Goal: Find contact information: Find contact information

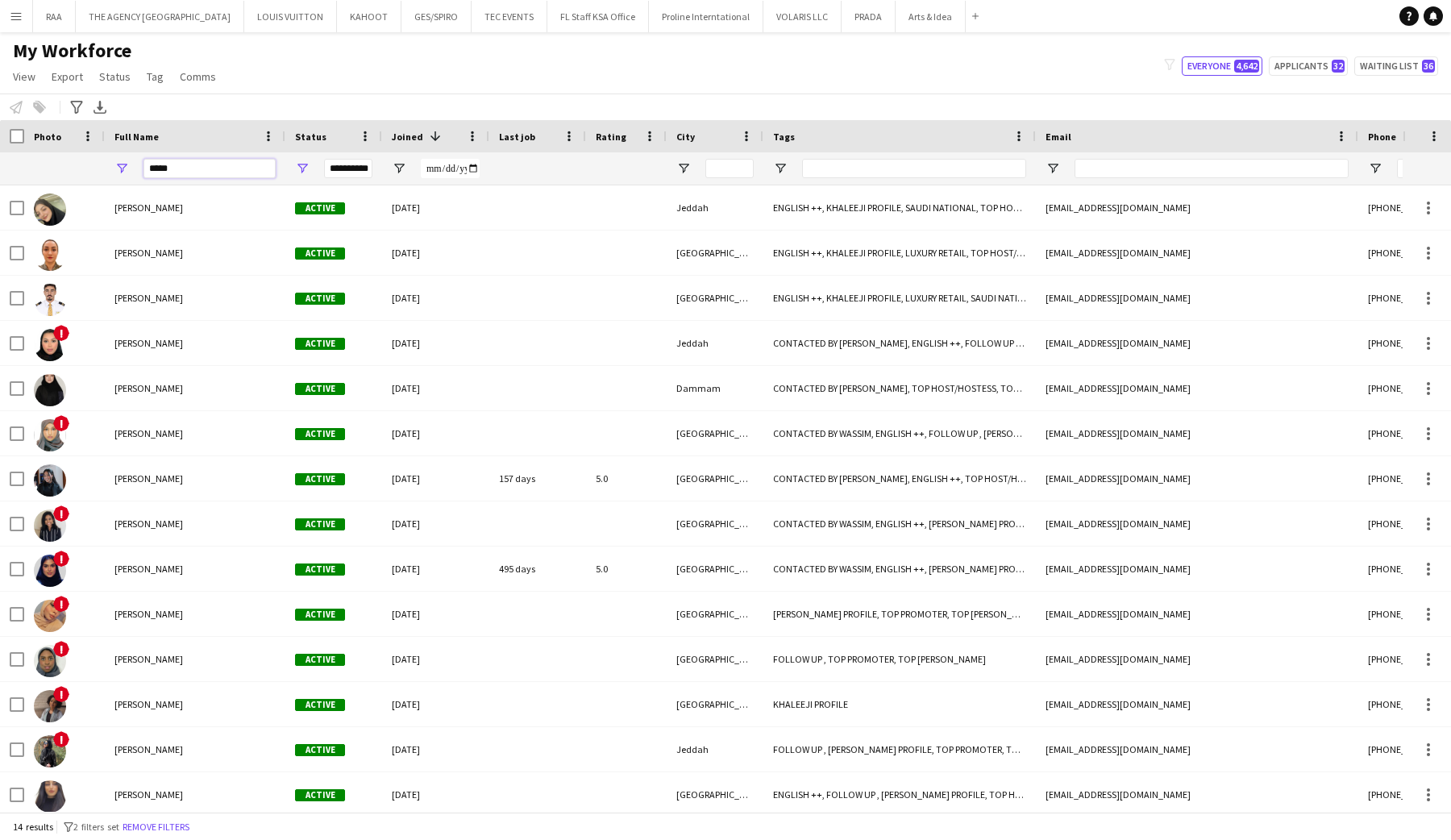
drag, startPoint x: 186, startPoint y: 169, endPoint x: 135, endPoint y: 172, distance: 51.1
click at [135, 172] on div "****" at bounding box center [195, 169] width 181 height 33
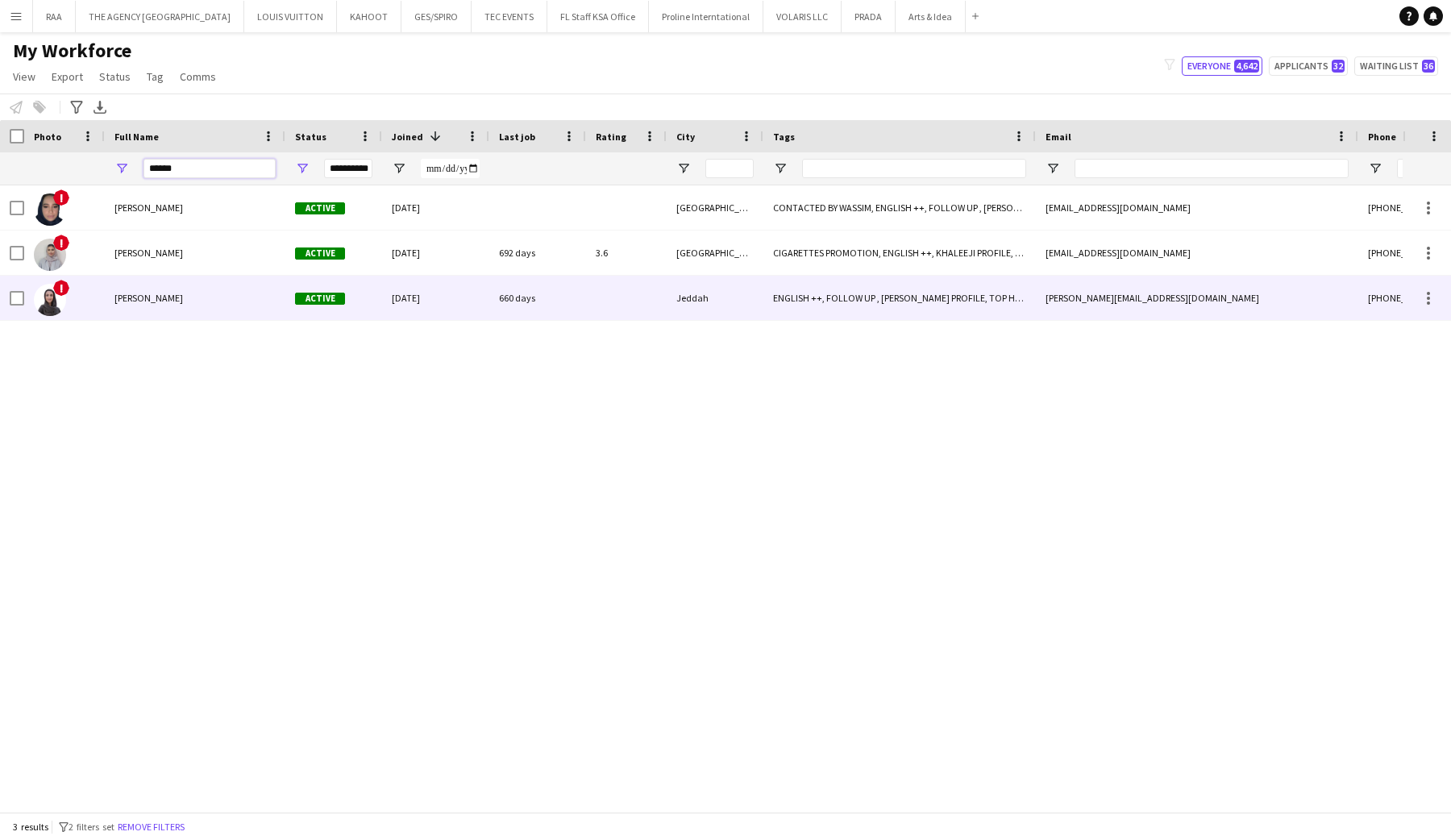
type input "*****"
click at [112, 297] on div "[PERSON_NAME]" at bounding box center [195, 297] width 181 height 44
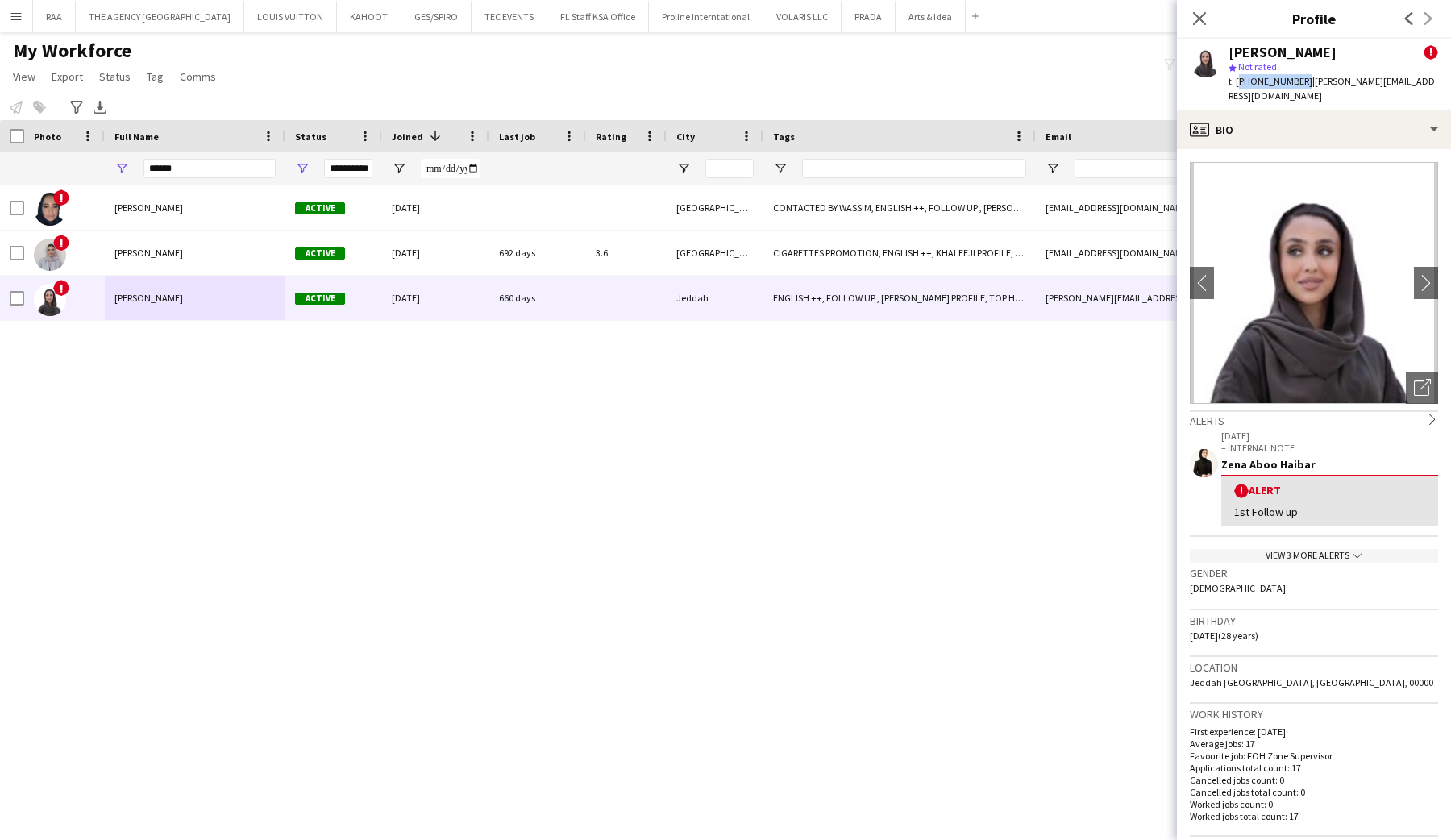
drag, startPoint x: 1239, startPoint y: 81, endPoint x: 1298, endPoint y: 82, distance: 59.0
click at [1298, 82] on span "t. [PHONE_NUMBER]" at bounding box center [1270, 80] width 84 height 12
copy span "[PHONE_NUMBER]"
click at [1428, 274] on app-icon "chevron-right" at bounding box center [1427, 282] width 25 height 17
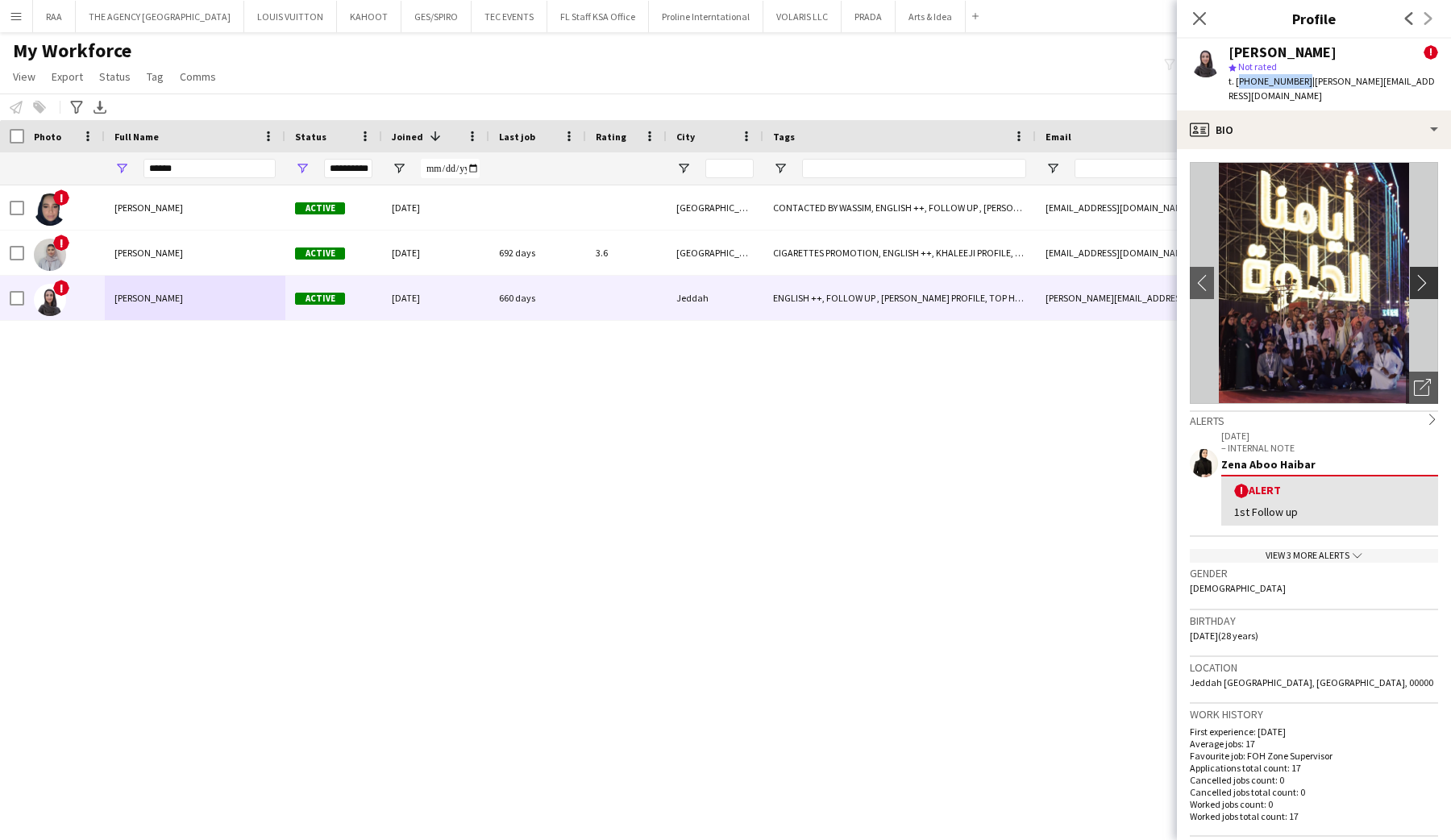
click at [1425, 274] on app-icon "chevron-right" at bounding box center [1427, 282] width 25 height 17
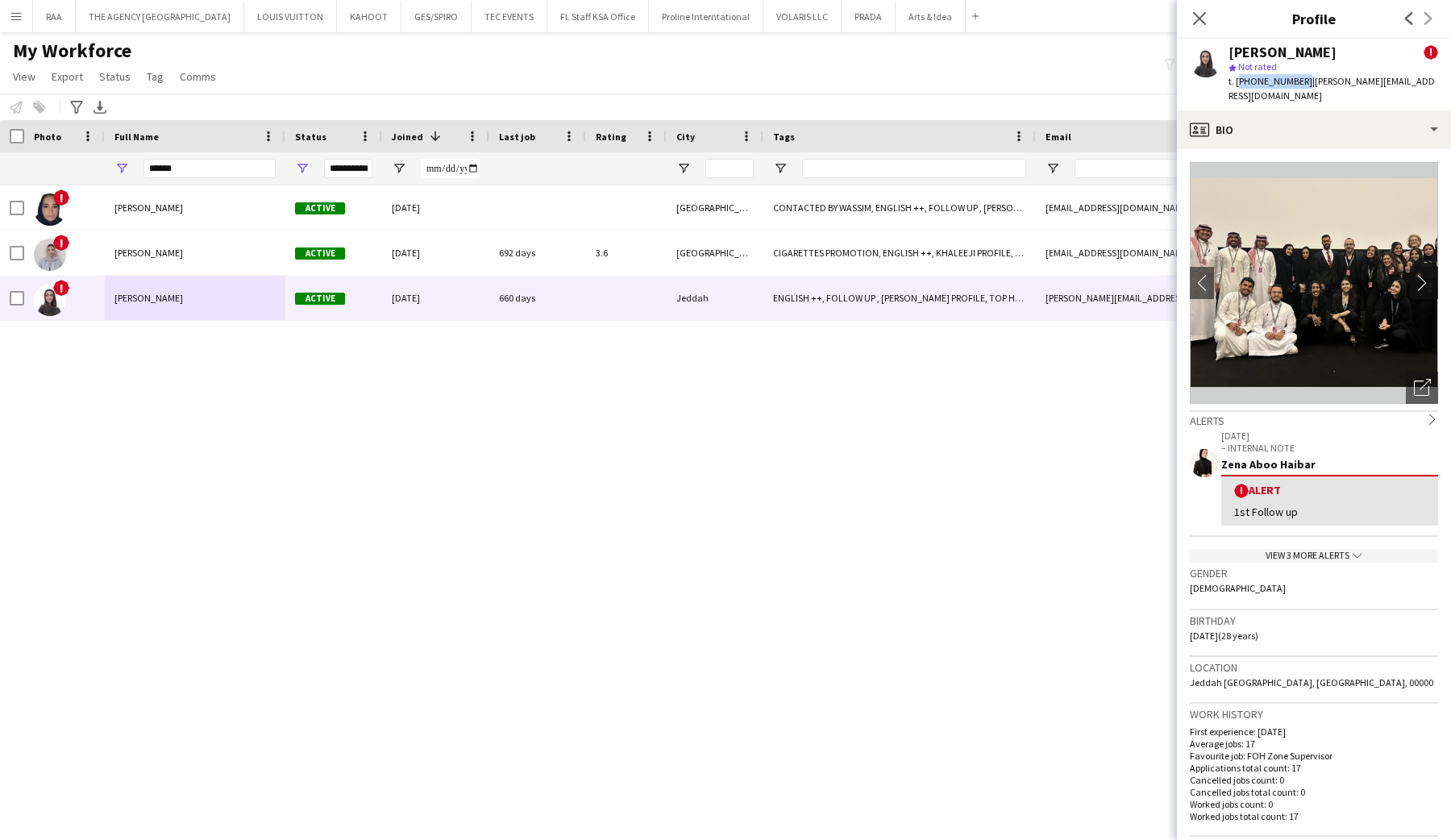
click at [1425, 274] on app-icon "chevron-right" at bounding box center [1427, 282] width 25 height 17
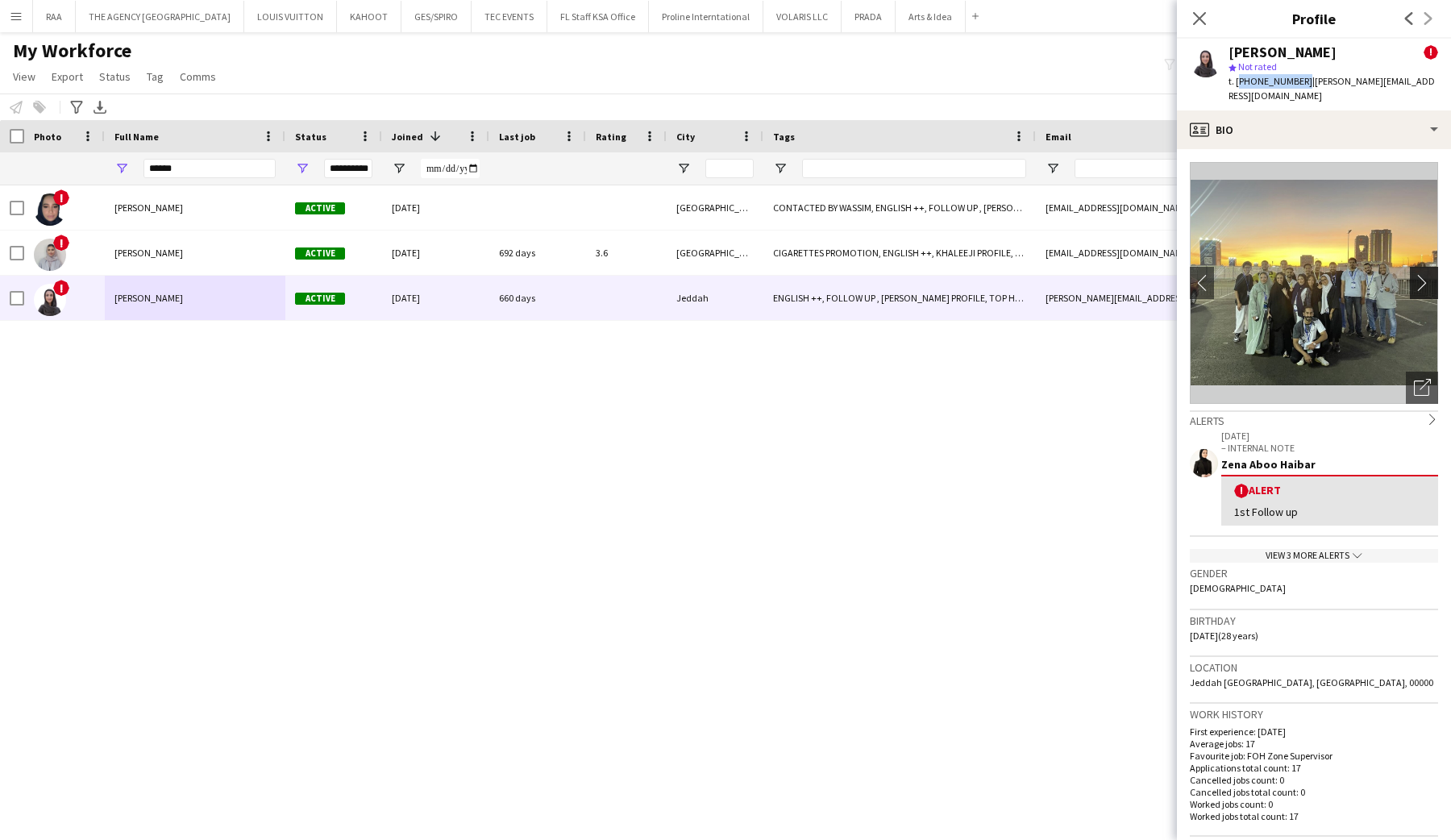
click at [1425, 274] on app-icon "chevron-right" at bounding box center [1427, 282] width 25 height 17
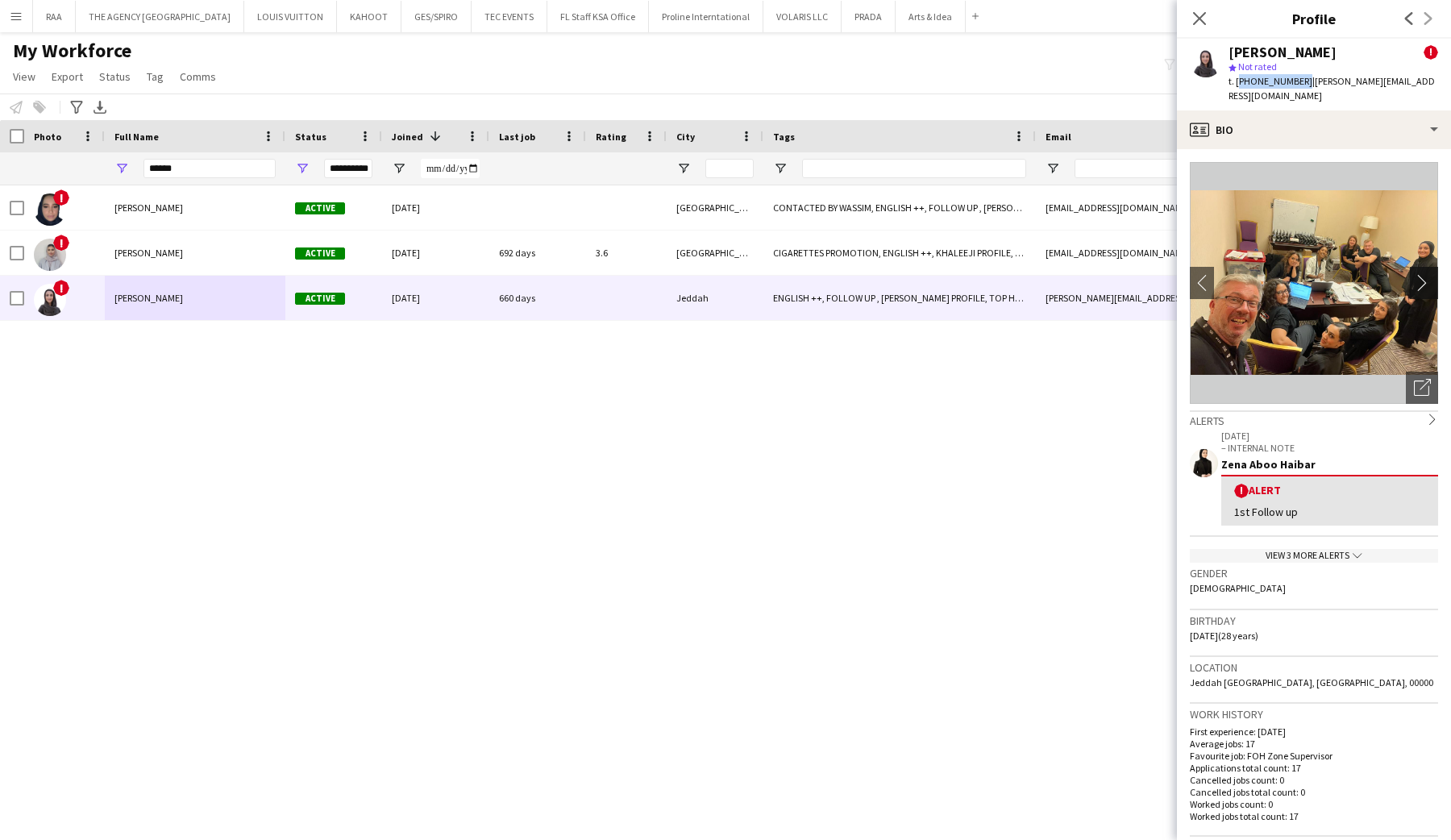
click at [1425, 274] on app-icon "chevron-right" at bounding box center [1427, 282] width 25 height 17
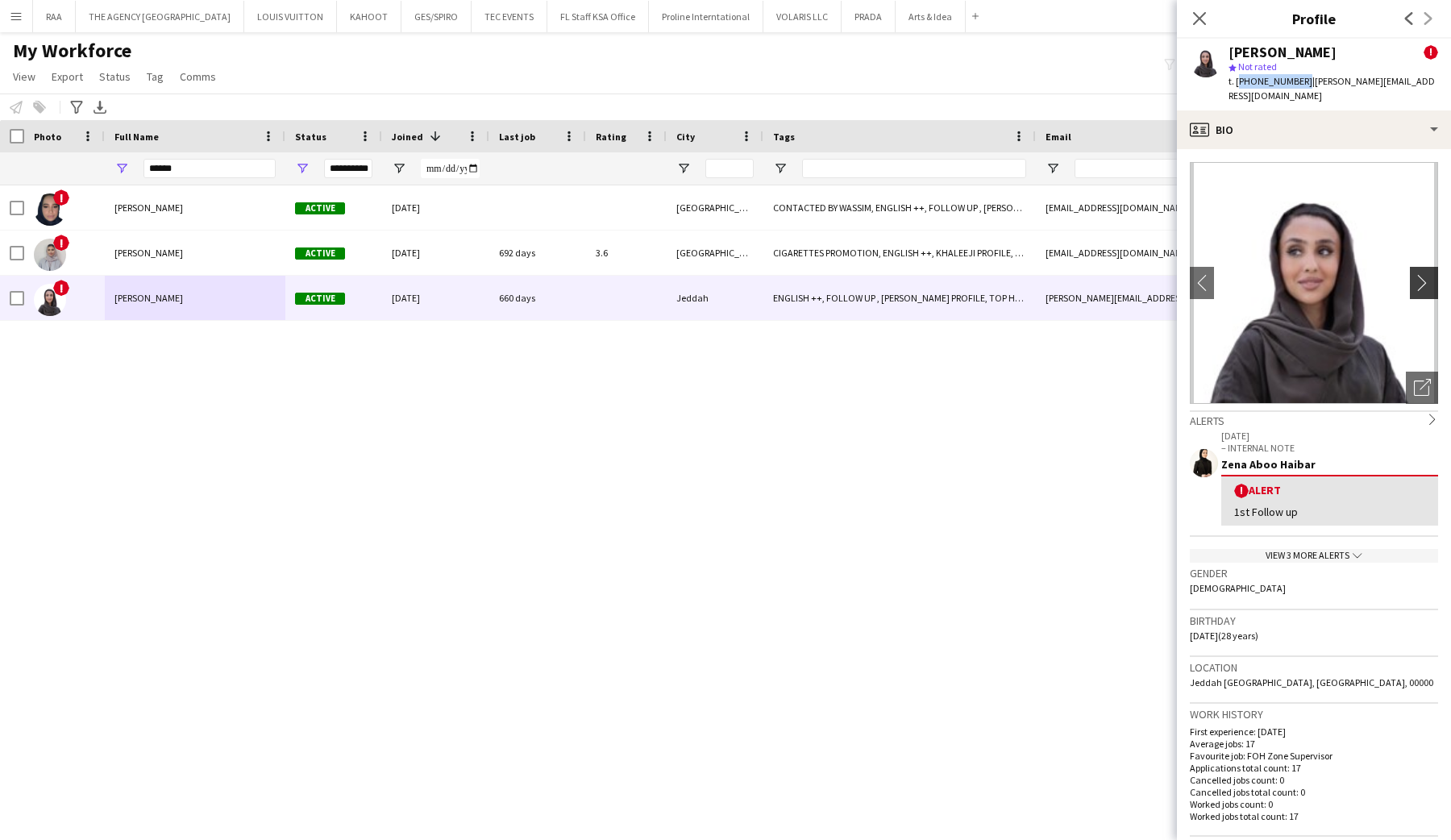
click at [1425, 274] on app-icon "chevron-right" at bounding box center [1427, 282] width 25 height 17
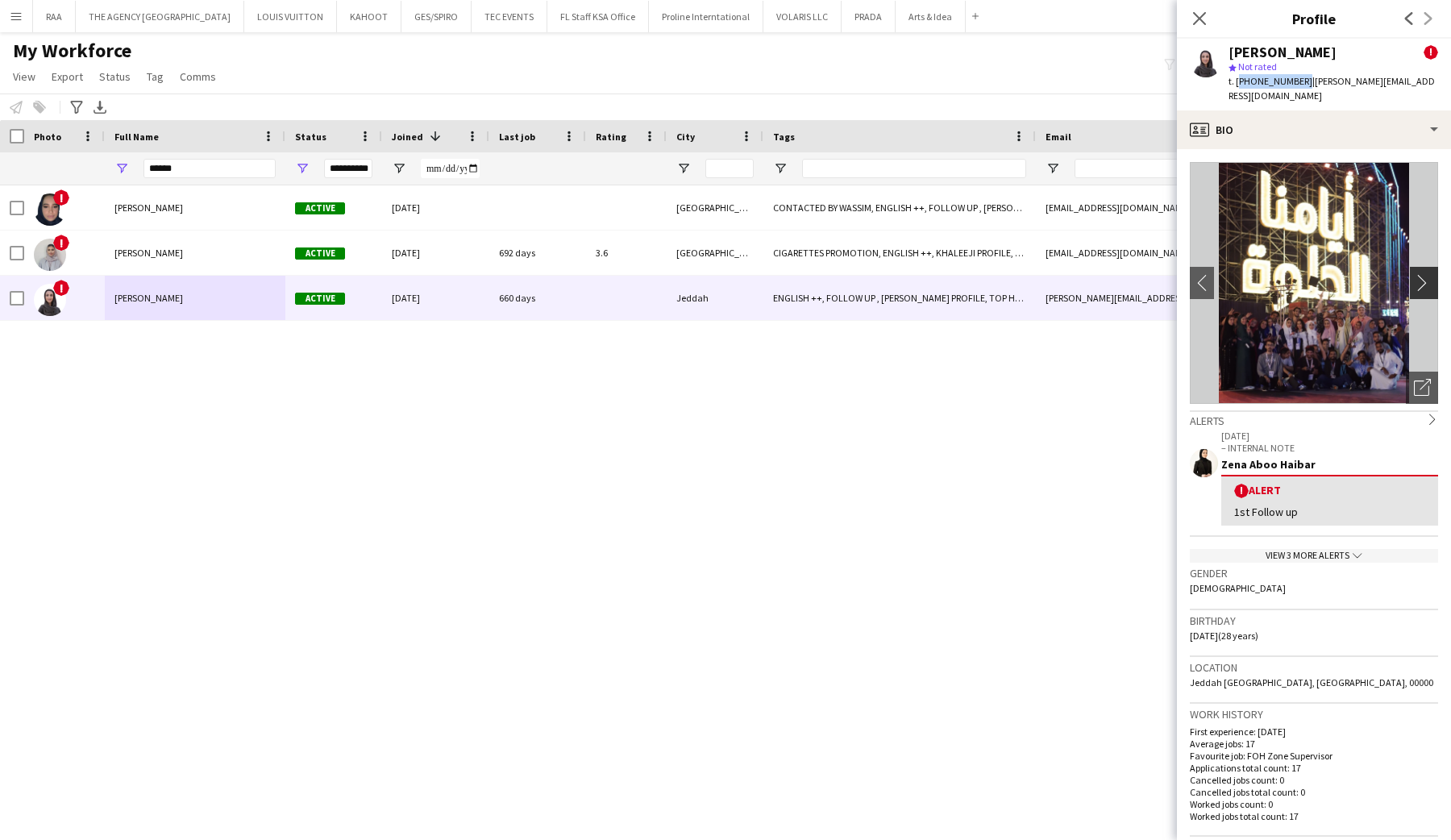
click at [1425, 274] on app-icon "chevron-right" at bounding box center [1427, 282] width 25 height 17
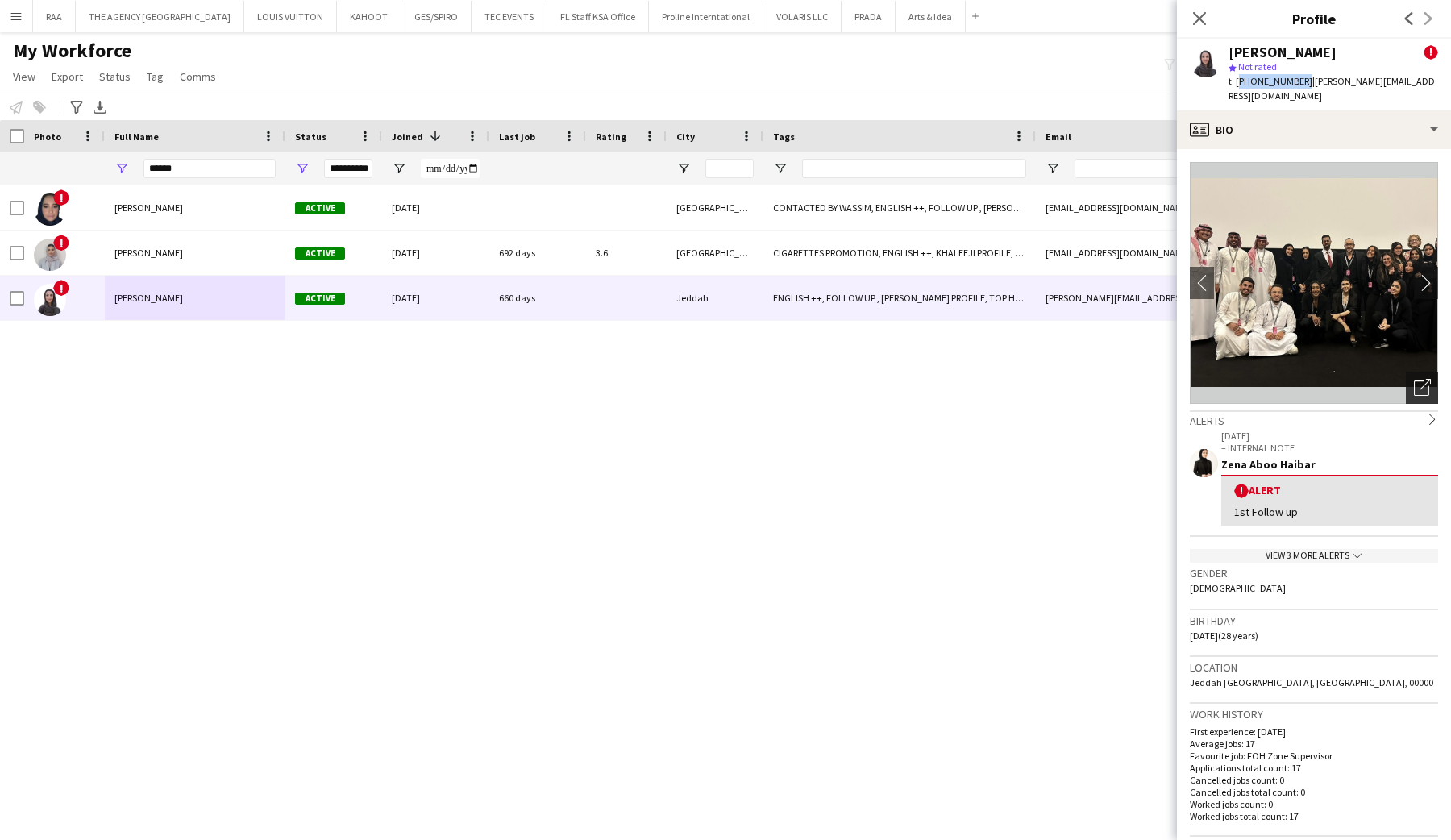
drag, startPoint x: 1425, startPoint y: 266, endPoint x: 1418, endPoint y: 359, distance: 93.3
click at [1418, 359] on app-photos-slider "chevron-left chevron-right Open photos pop-in" at bounding box center [1314, 283] width 248 height 242
click at [1418, 371] on div "Open photos pop-in" at bounding box center [1422, 387] width 33 height 33
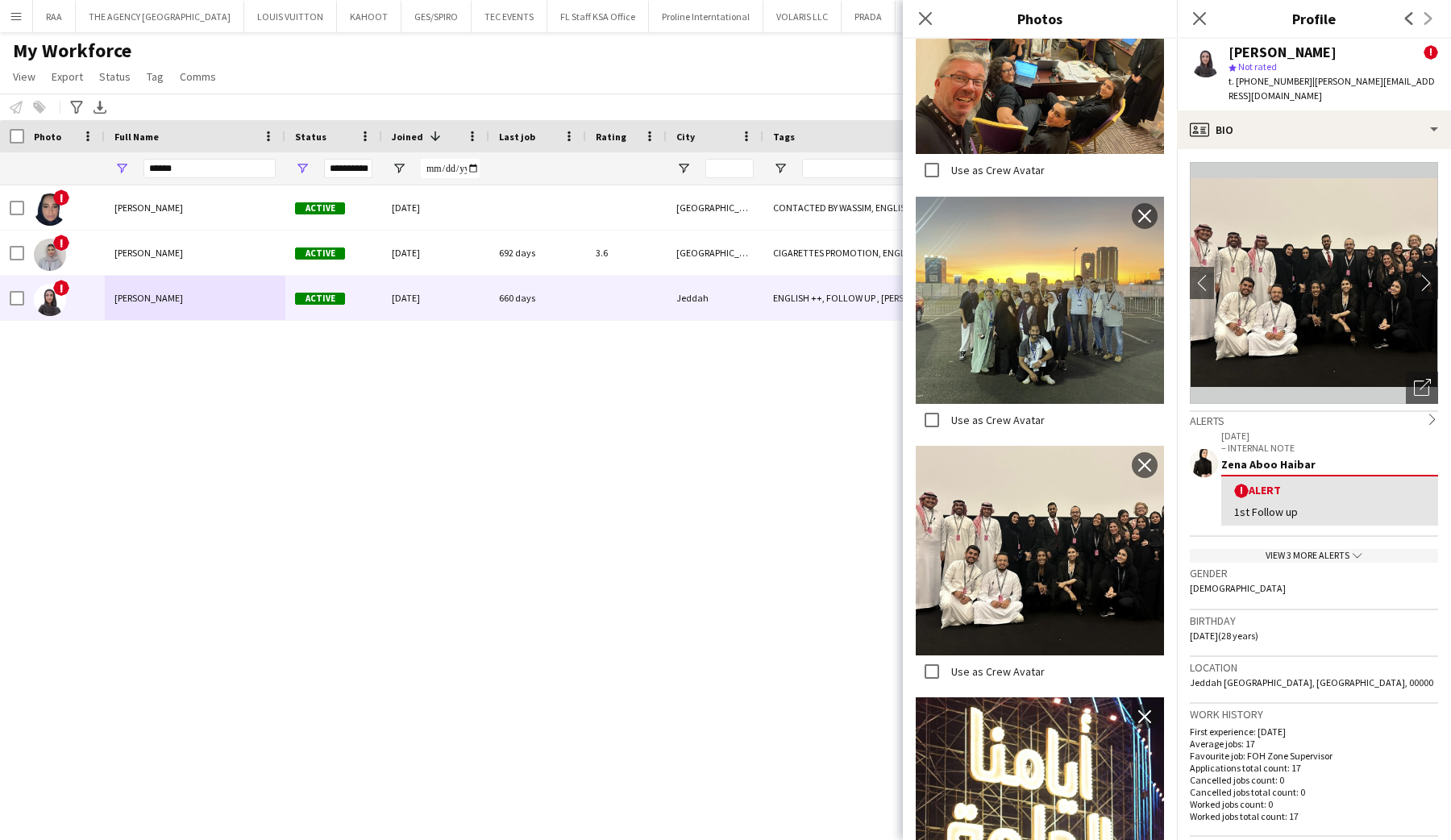
scroll to position [626, 0]
